Goal: Task Accomplishment & Management: Manage account settings

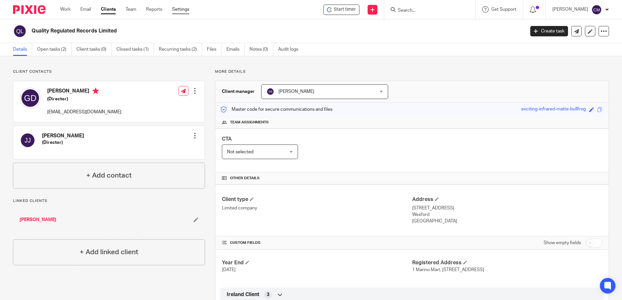
click at [186, 13] on link "Settings" at bounding box center [180, 9] width 17 height 7
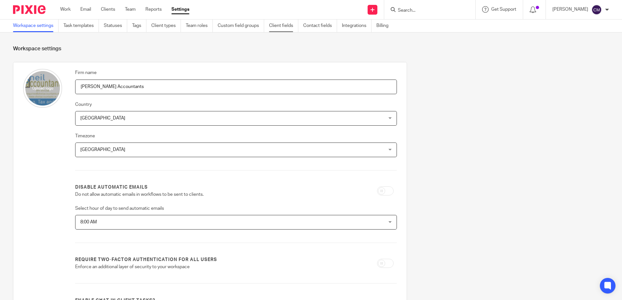
click at [273, 26] on link "Client fields" at bounding box center [283, 26] width 29 height 13
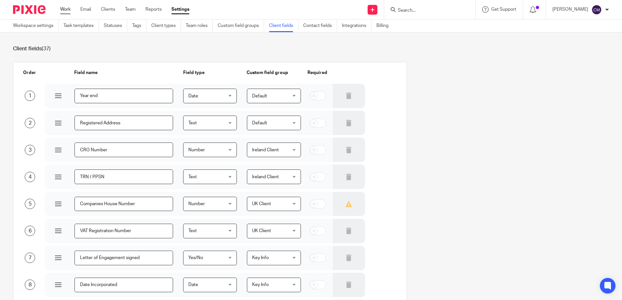
click at [60, 10] on link "Work" at bounding box center [65, 9] width 10 height 7
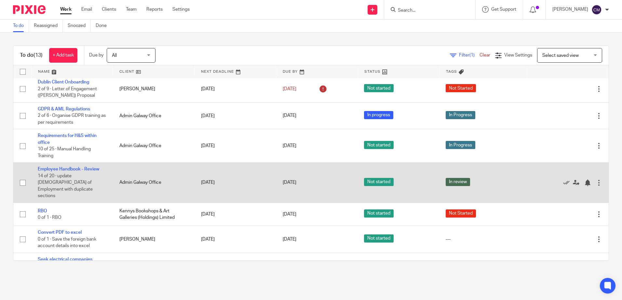
scroll to position [130, 0]
